Goal: Find specific page/section: Find specific page/section

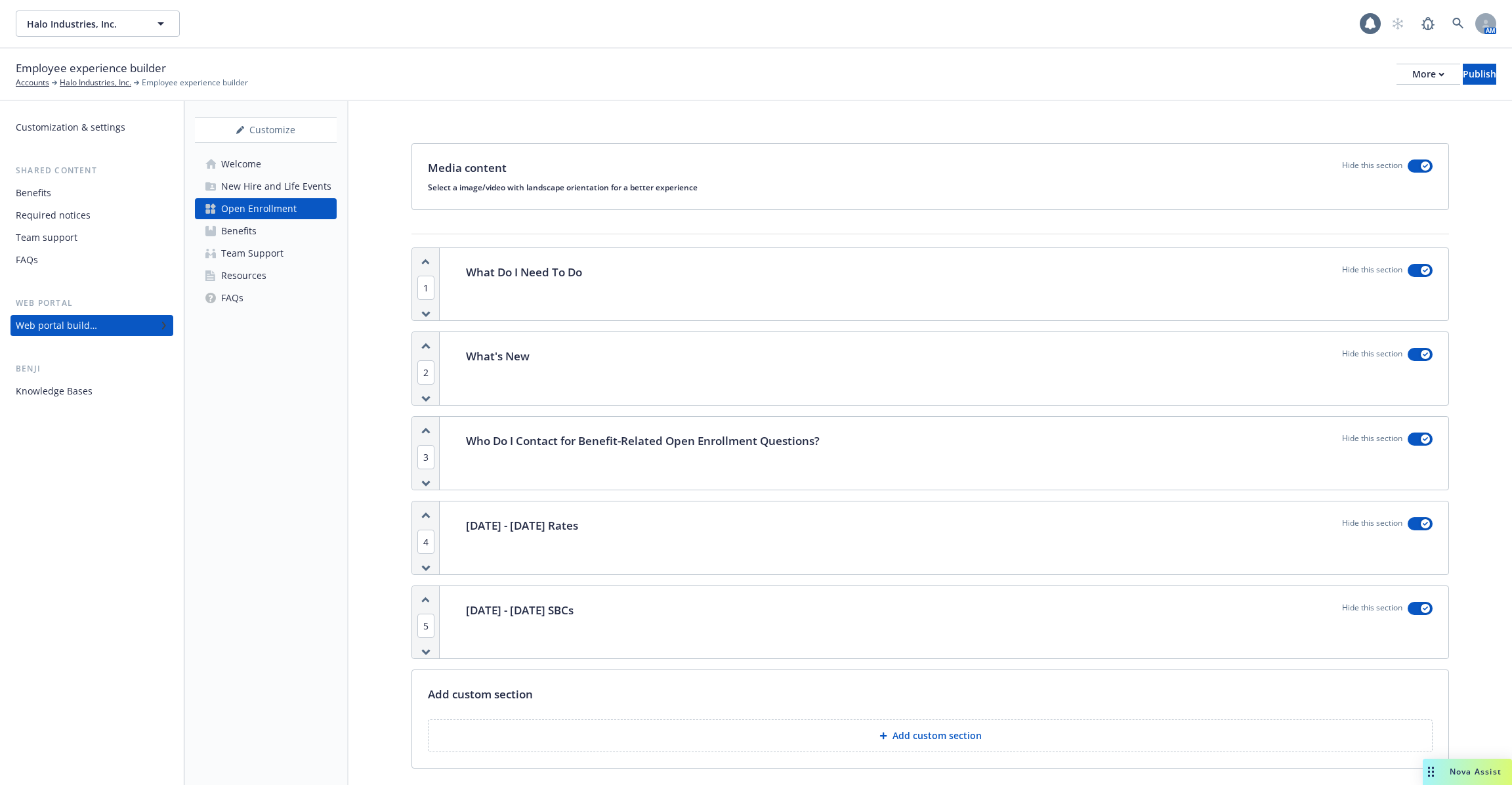
scroll to position [198, 0]
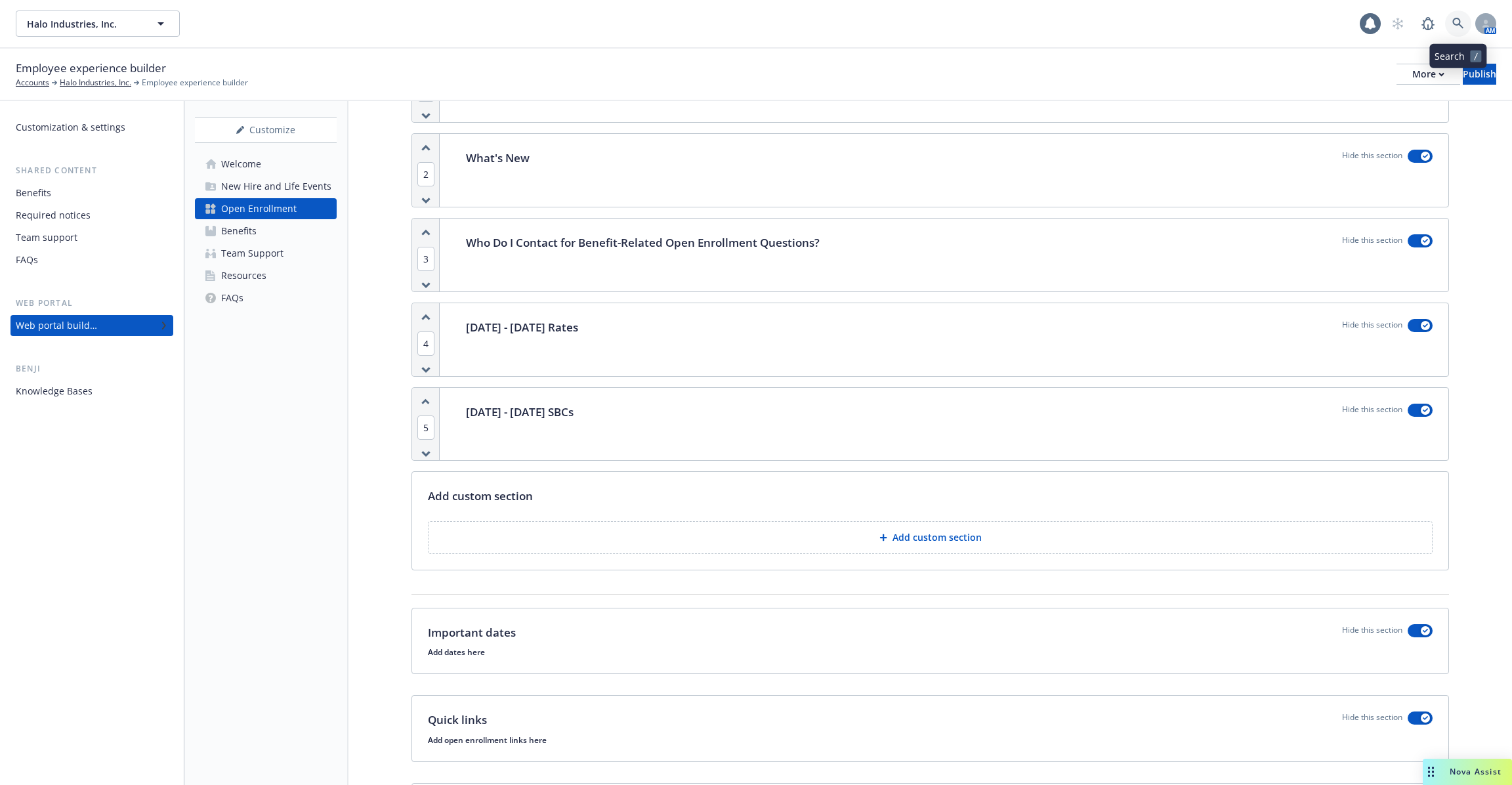
click at [1463, 23] on icon at bounding box center [1457, 23] width 12 height 12
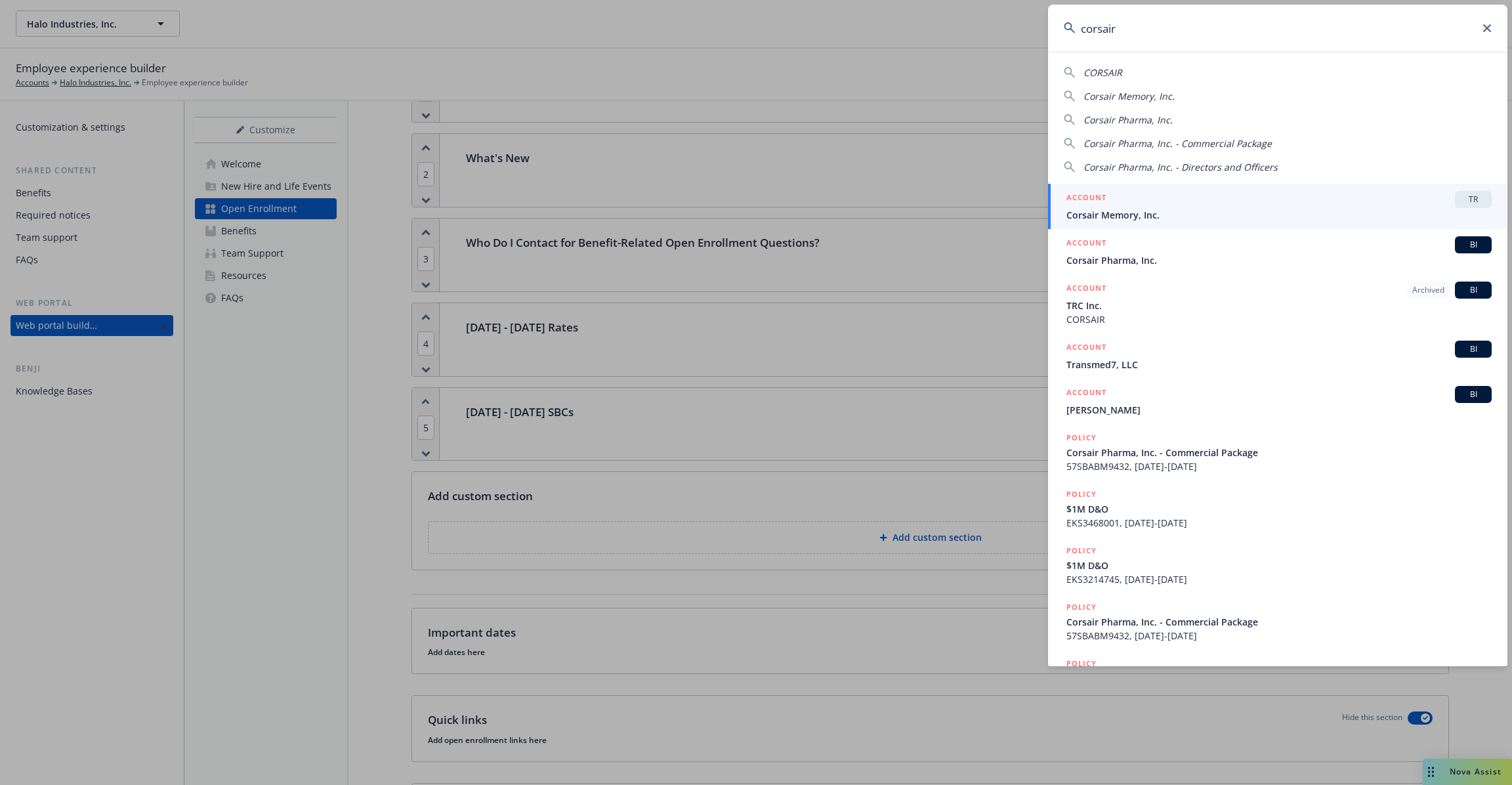
type input "corsair"
click at [1289, 205] on div "ACCOUNT TR" at bounding box center [1279, 199] width 425 height 17
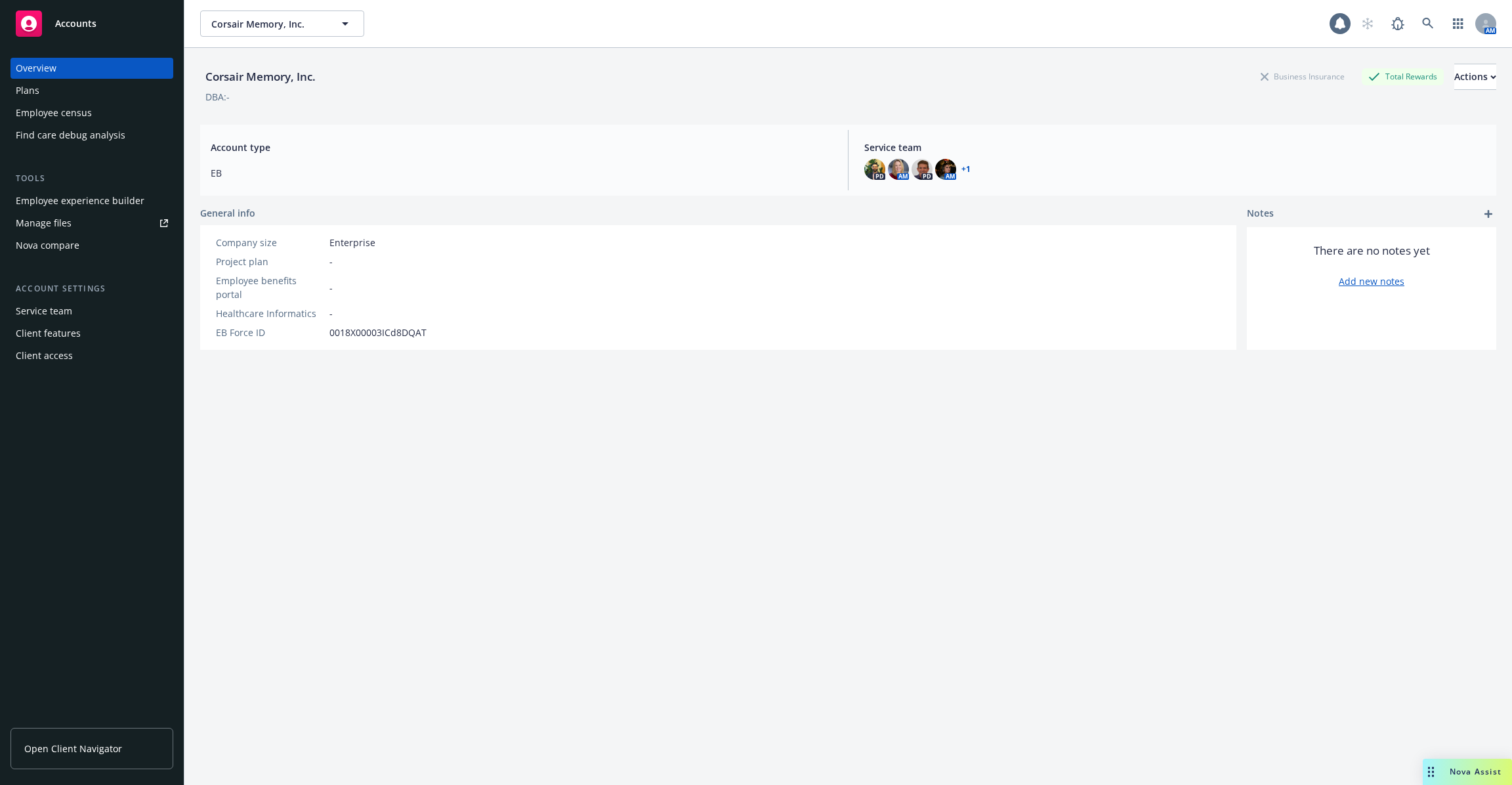
click at [110, 209] on div "Employee experience builder" at bounding box center [80, 200] width 129 height 21
click at [1070, 125] on div "Account type EB Service team PD AM PD AM + 1" at bounding box center [848, 160] width 1296 height 71
click at [871, 168] on img at bounding box center [874, 169] width 21 height 21
click at [752, 150] on span "Account type" at bounding box center [521, 147] width 622 height 14
click at [95, 96] on div "Plans" at bounding box center [91, 90] width 152 height 21
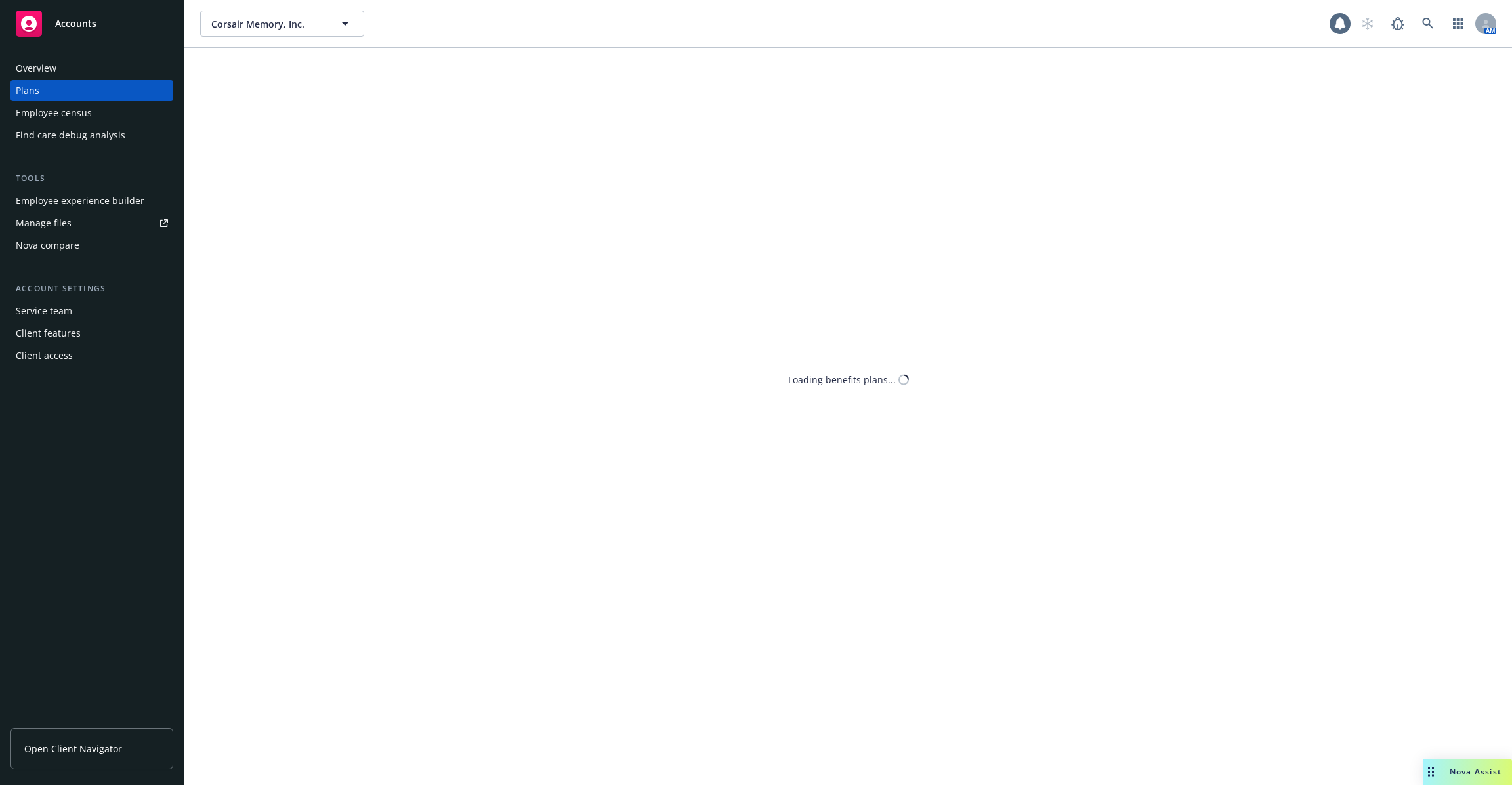
click at [107, 73] on div "Overview" at bounding box center [91, 68] width 152 height 21
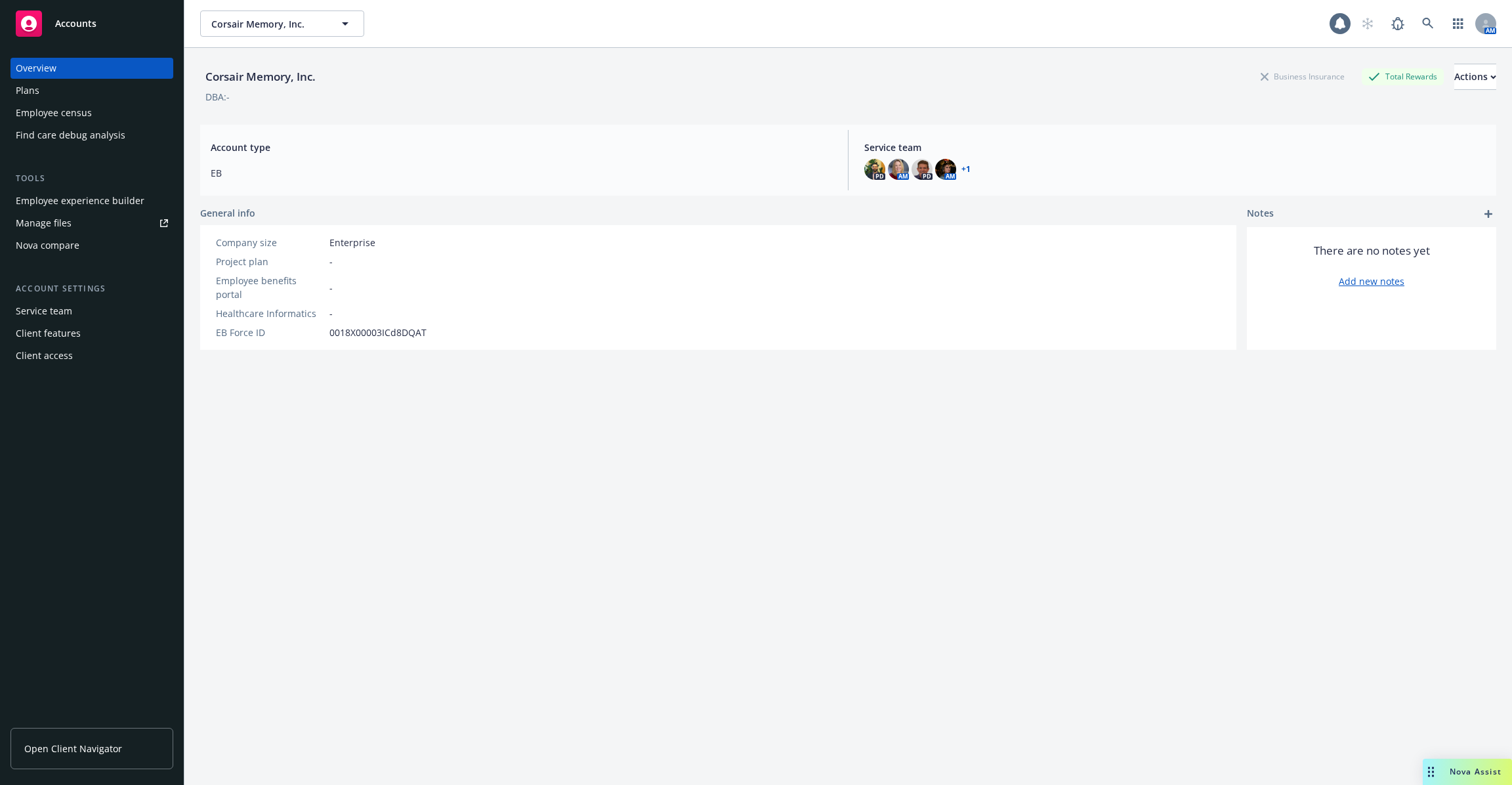
click at [108, 109] on div "Employee census" at bounding box center [91, 112] width 152 height 21
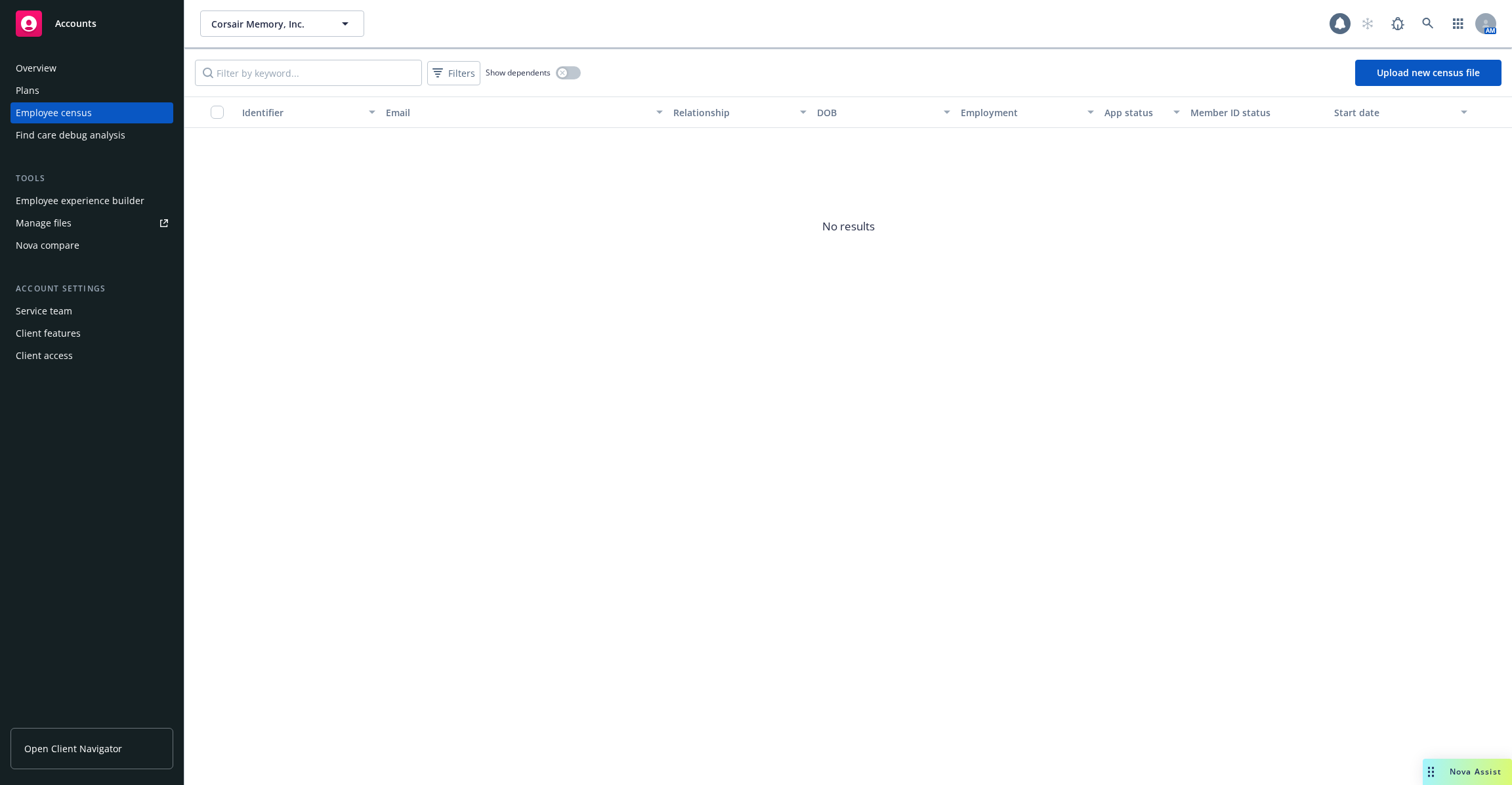
click at [112, 96] on div "Plans" at bounding box center [91, 90] width 152 height 21
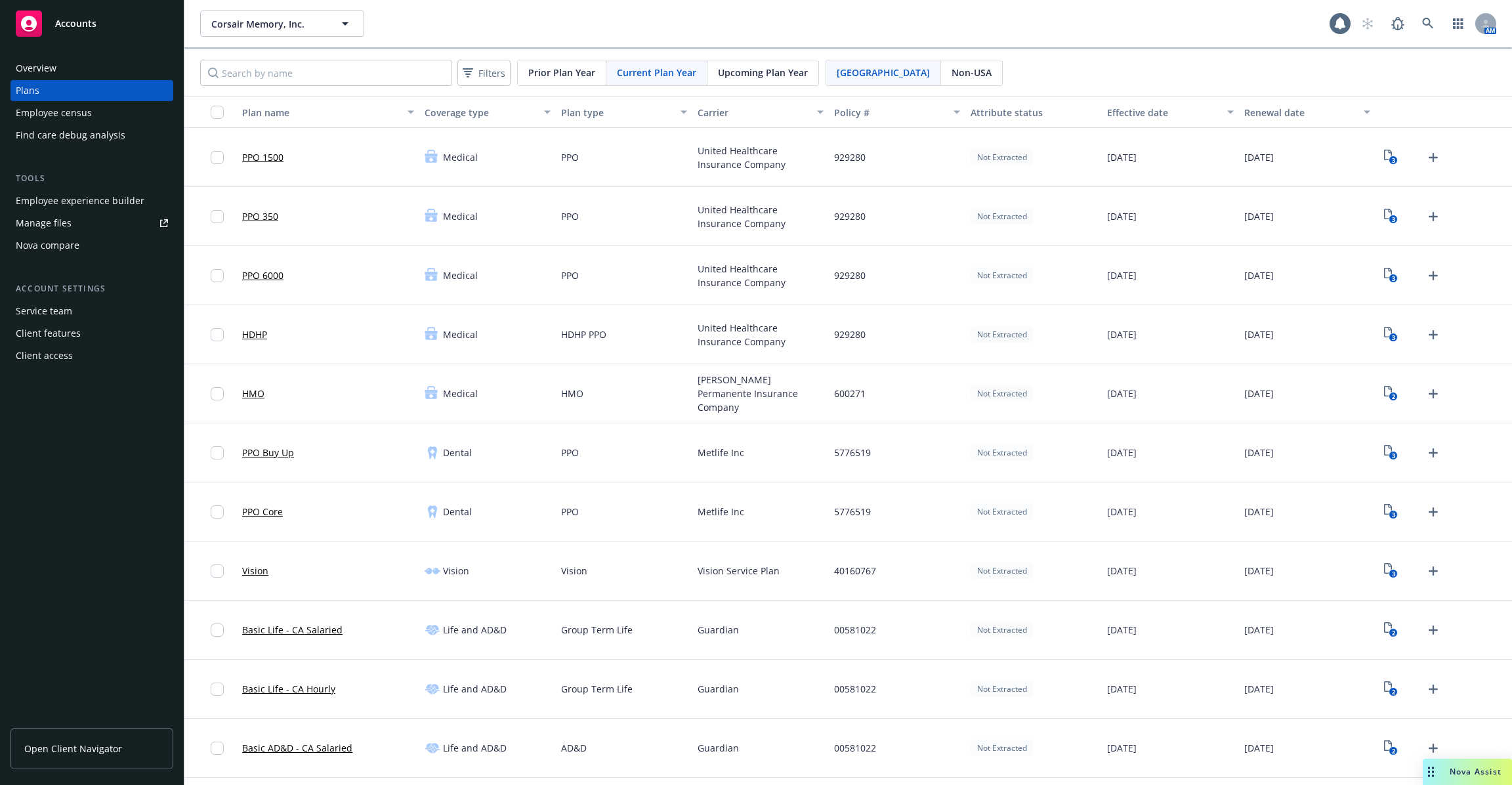
click at [1075, 335] on div "Not Extracted" at bounding box center [1033, 335] width 137 height 59
